Goal: Find contact information: Find contact information

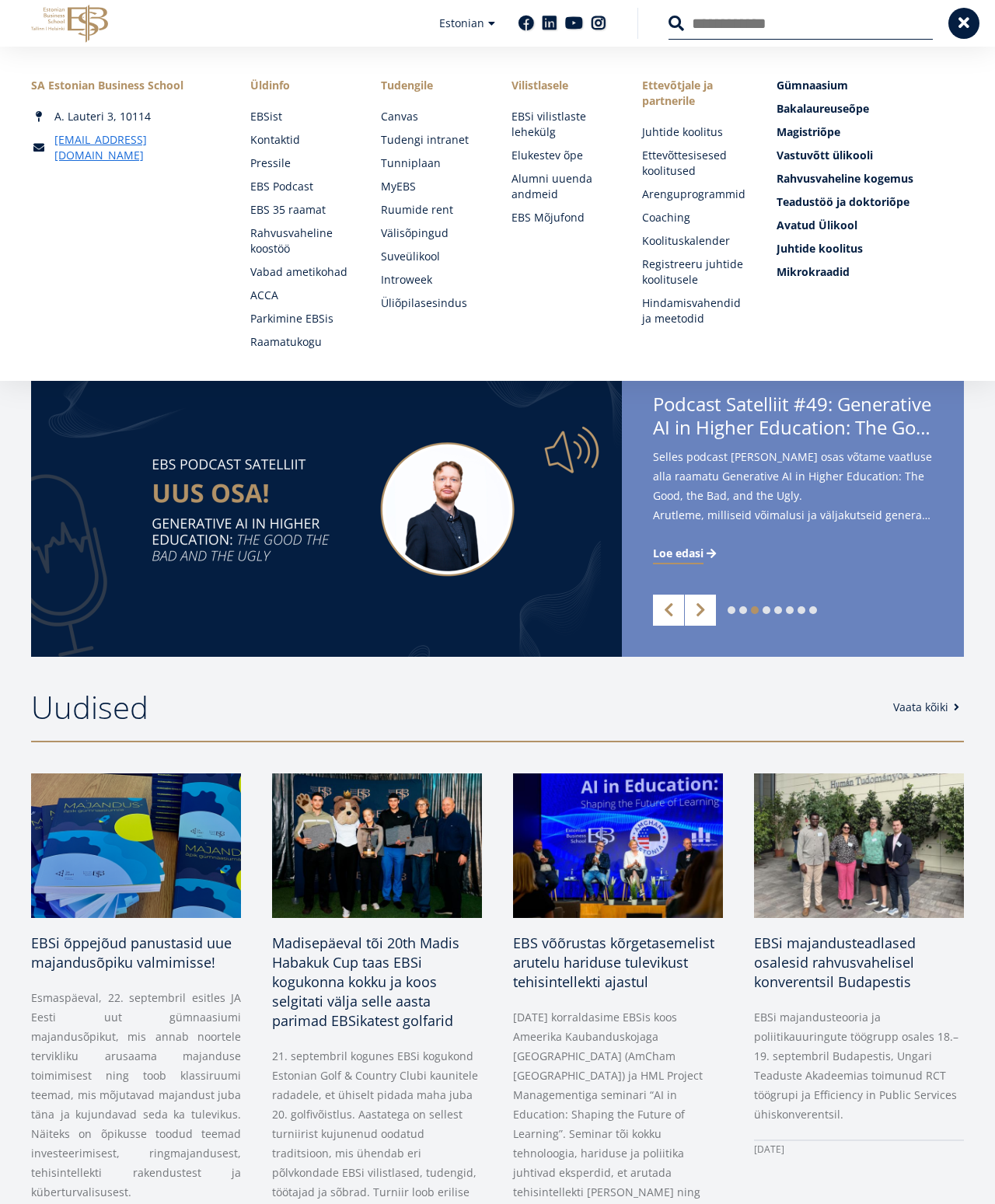
click at [251, 145] on link "Kontaktid" at bounding box center [300, 139] width 99 height 16
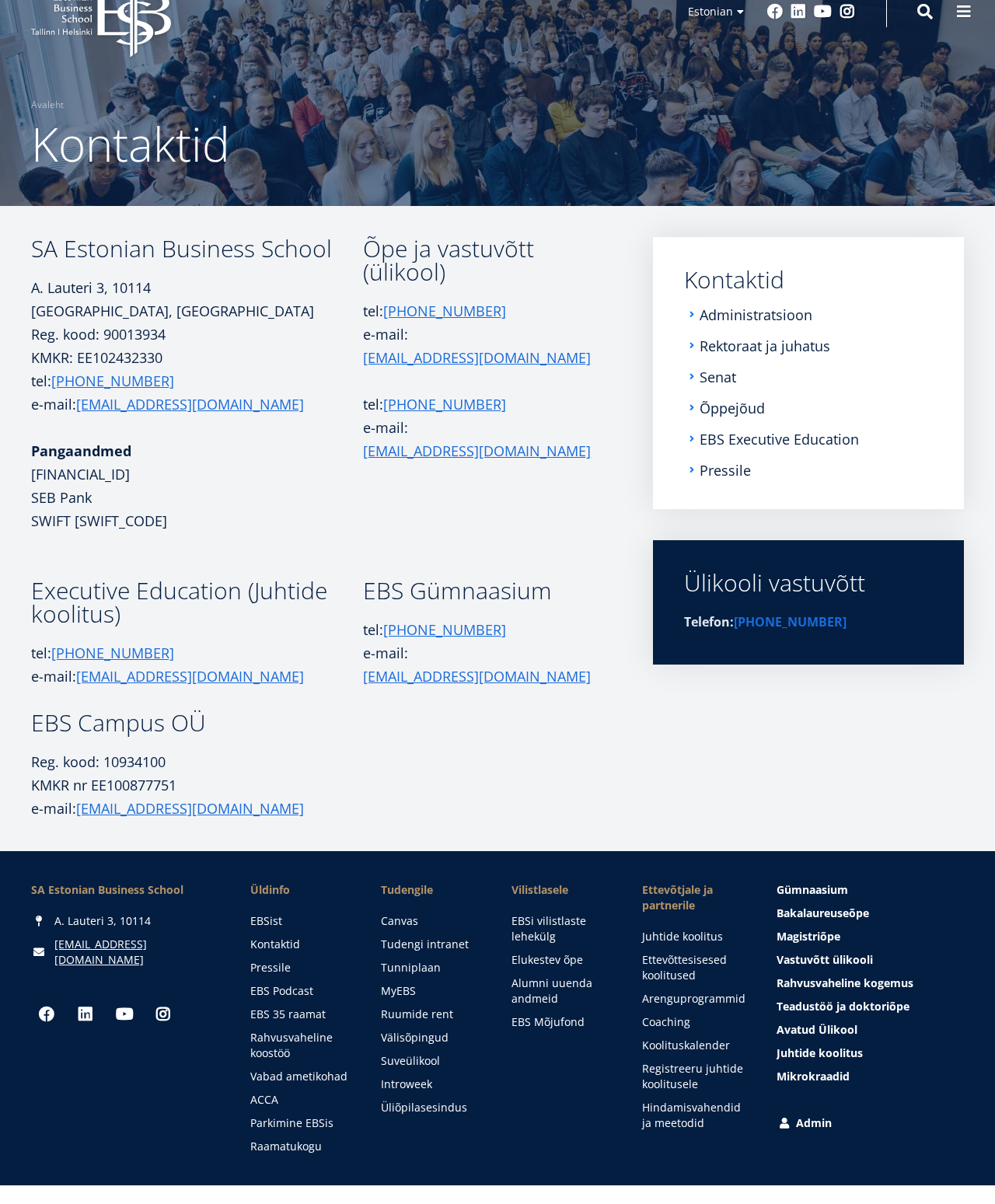
click at [764, 404] on link "Õppejõud" at bounding box center [732, 408] width 65 height 16
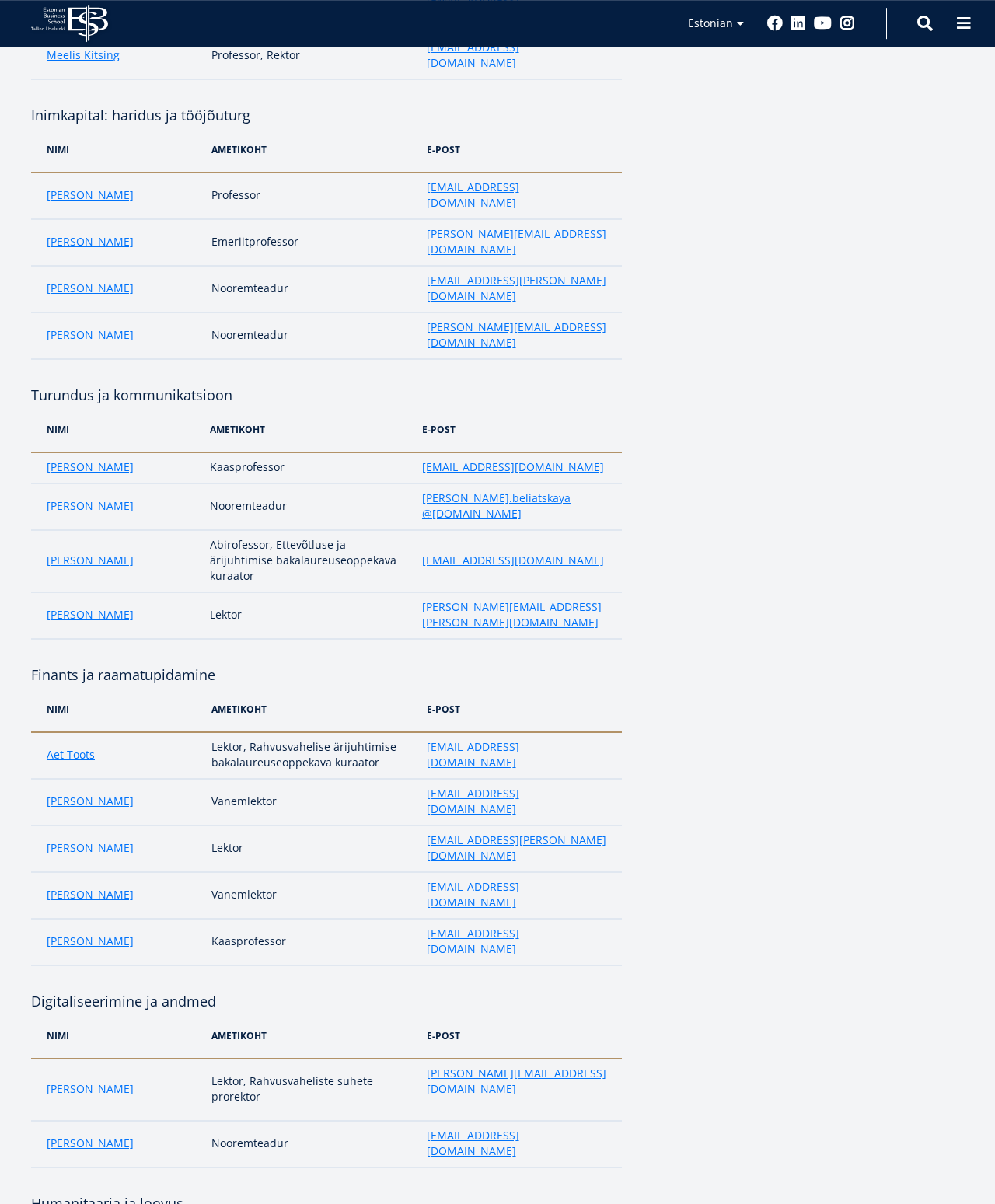
scroll to position [2153, 0]
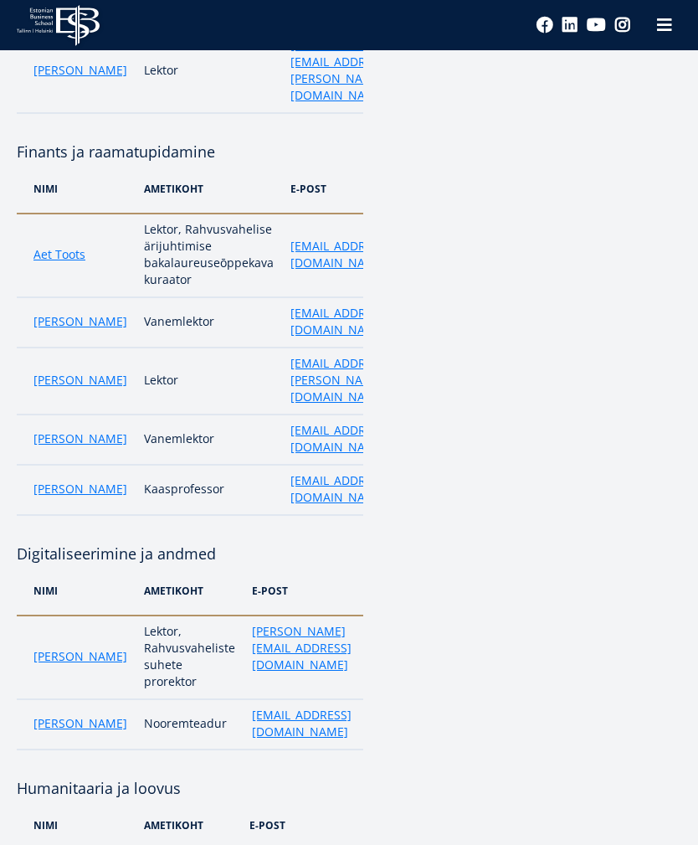
scroll to position [3418, 0]
